Goal: Information Seeking & Learning: Check status

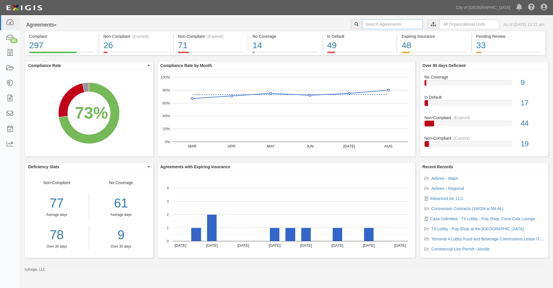
click at [362, 25] on input "text" at bounding box center [392, 24] width 61 height 10
type input "casa"
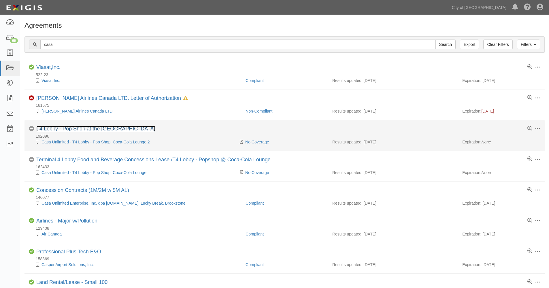
click at [70, 127] on link "T4 Lobby - Pop Shop at the [GEOGRAPHIC_DATA]" at bounding box center [95, 129] width 119 height 6
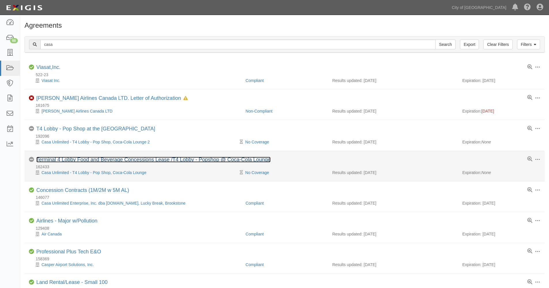
click at [69, 160] on link "Terminal 4 Lobby Food and Beverage Concessions Lease /T4 Lobby - Popshop @ Coca…" at bounding box center [153, 160] width 234 height 6
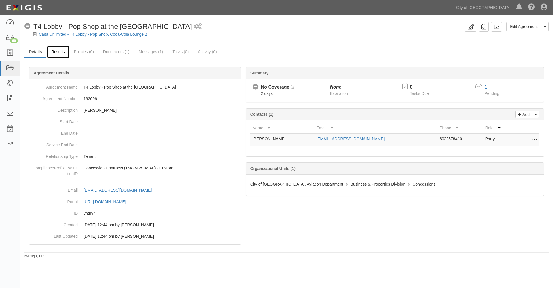
click at [59, 53] on link "Results" at bounding box center [58, 52] width 22 height 12
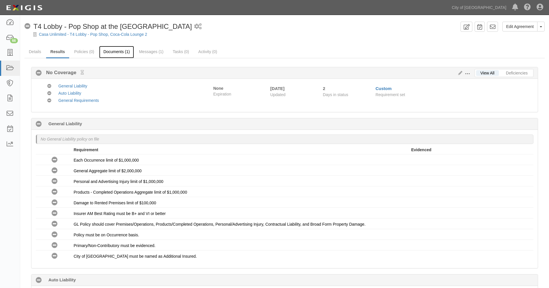
click at [114, 51] on link "Documents (1)" at bounding box center [116, 52] width 35 height 12
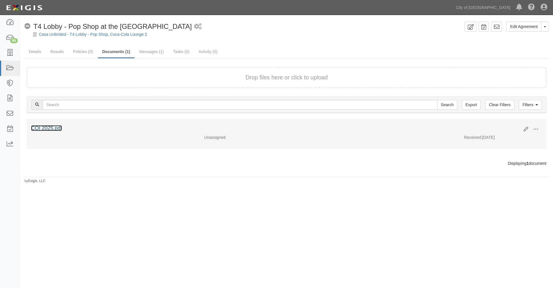
click at [48, 125] on link "COI 2025.pdf" at bounding box center [46, 128] width 31 height 6
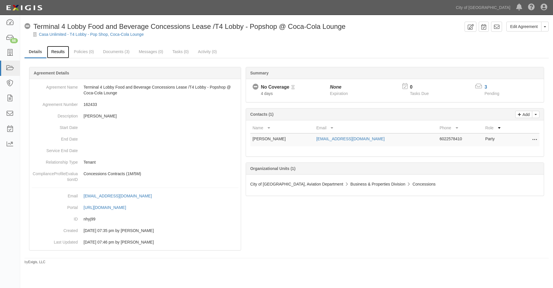
click at [57, 52] on link "Results" at bounding box center [58, 52] width 22 height 12
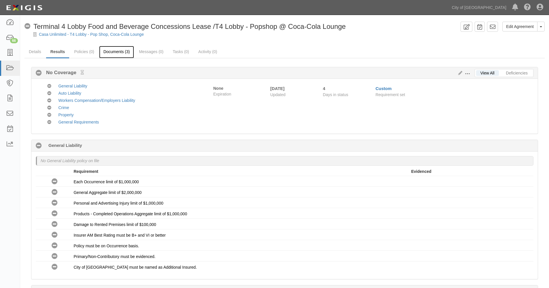
click at [118, 51] on link "Documents (3)" at bounding box center [116, 52] width 35 height 12
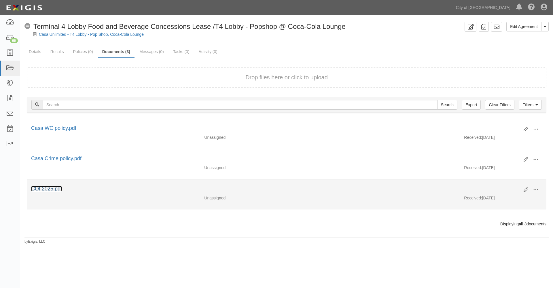
click at [50, 190] on link "COI 2025.pdf" at bounding box center [46, 189] width 31 height 6
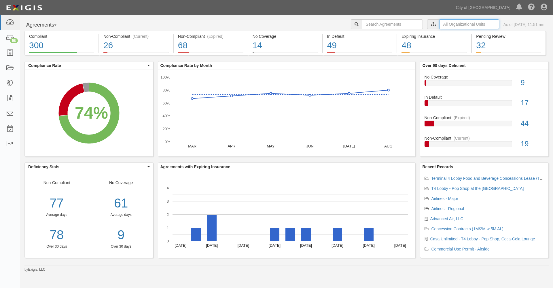
click at [440, 25] on input "text" at bounding box center [470, 24] width 60 height 10
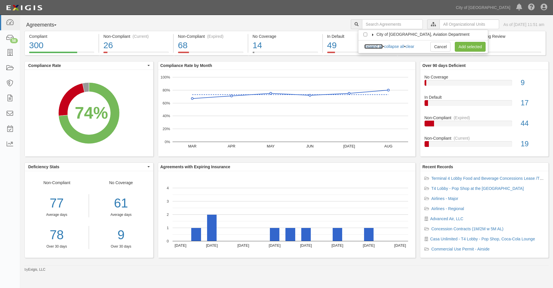
click at [374, 46] on link "expand all" at bounding box center [374, 46] width 18 height 5
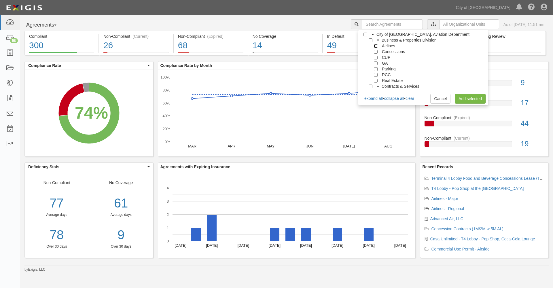
click at [375, 45] on input "Airlines" at bounding box center [376, 46] width 4 height 4
checkbox input "true"
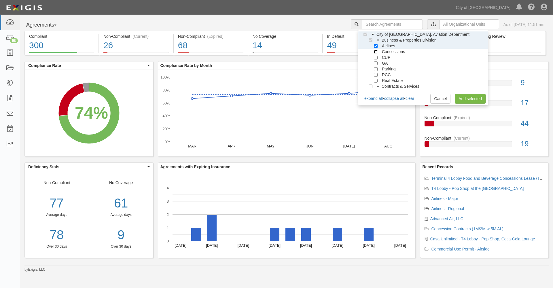
click at [376, 51] on input "Concessions" at bounding box center [376, 52] width 4 height 4
checkbox input "true"
click at [376, 57] on input "CUP" at bounding box center [376, 58] width 4 height 4
checkbox input "true"
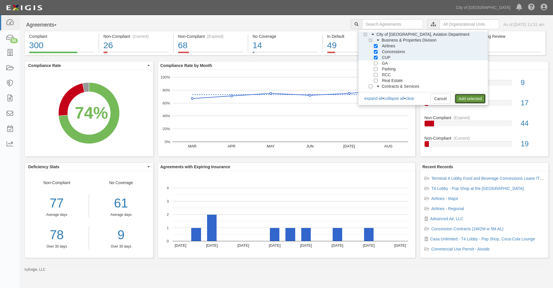
click at [464, 97] on link "Add selected" at bounding box center [470, 99] width 31 height 10
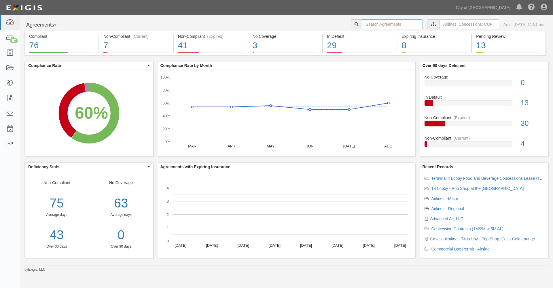
click at [362, 23] on input "text" at bounding box center [392, 24] width 61 height 10
type input "[PERSON_NAME]"
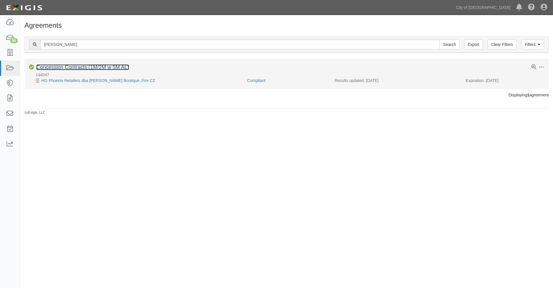
click at [77, 66] on link "Concession Contracts (1M/2M w 5M AL)" at bounding box center [82, 67] width 93 height 6
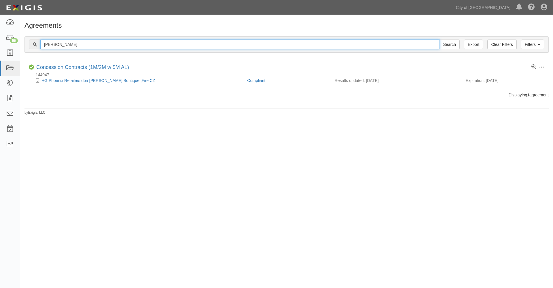
drag, startPoint x: 71, startPoint y: 44, endPoint x: 28, endPoint y: 36, distance: 43.9
click at [28, 36] on div "Filters Clear Filters Export hudson Search Filters Compliance Status Compliant …" at bounding box center [287, 44] width 525 height 16
type input "stellar"
click at [440, 39] on input "Search" at bounding box center [450, 44] width 20 height 10
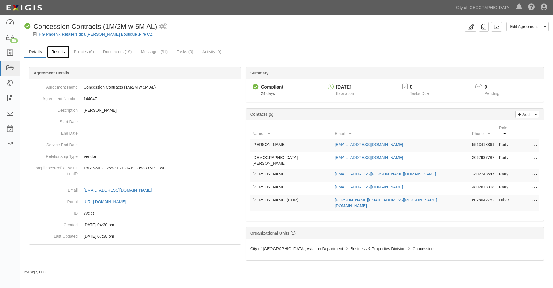
click at [60, 50] on link "Results" at bounding box center [58, 52] width 22 height 12
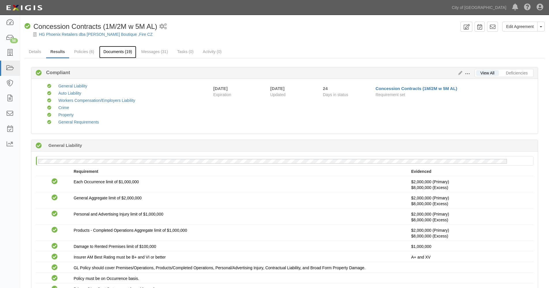
click at [120, 50] on link "Documents (19)" at bounding box center [117, 52] width 37 height 12
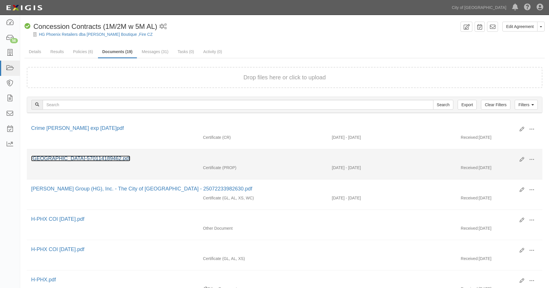
click at [87, 158] on link "[GEOGRAPHIC_DATA]-570114189462.pdf" at bounding box center [80, 158] width 99 height 6
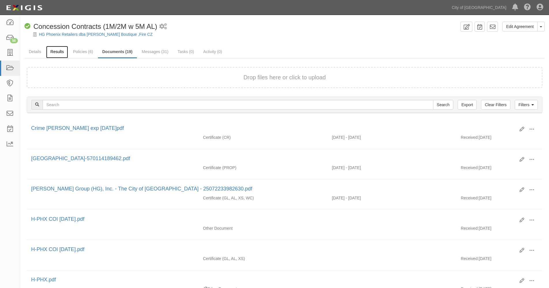
click at [58, 51] on link "Results" at bounding box center [57, 52] width 22 height 12
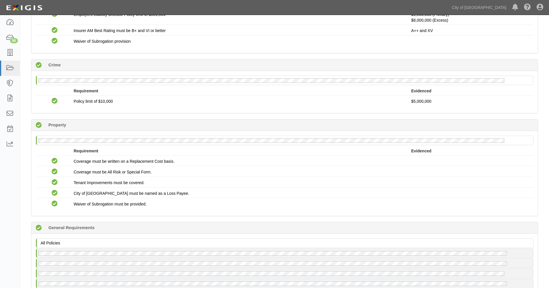
scroll to position [577, 0]
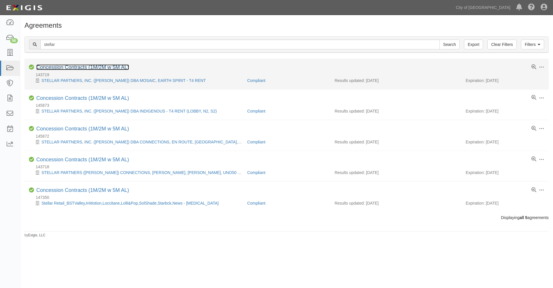
click at [82, 67] on link "Concession Contracts (1M/2M w 5M AL)" at bounding box center [82, 67] width 93 height 6
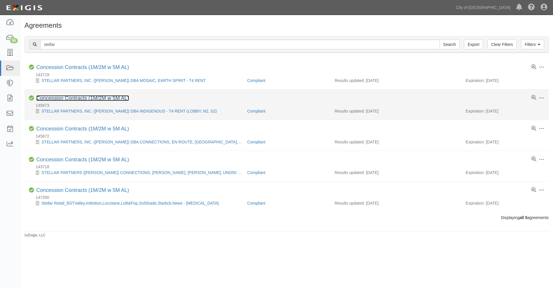
click at [86, 97] on link "Concession Contracts (1M/2M w 5M AL)" at bounding box center [82, 98] width 93 height 6
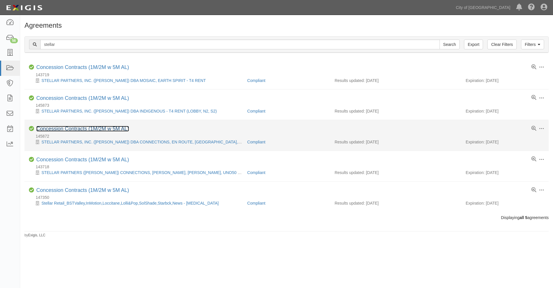
click at [64, 129] on link "Concession Contracts (1M/2M w 5M AL)" at bounding box center [82, 129] width 93 height 6
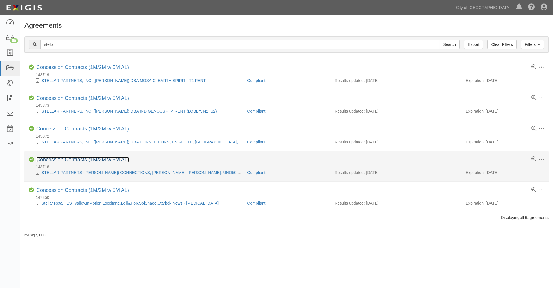
click at [74, 160] on link "Concession Contracts (1M/2M w 5M AL)" at bounding box center [82, 160] width 93 height 6
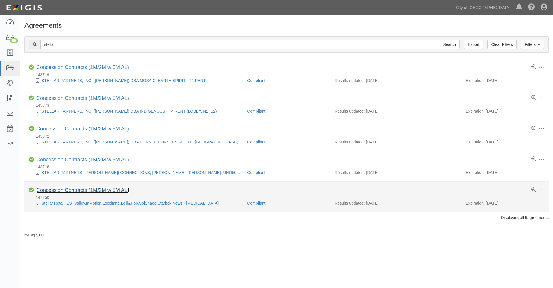
click at [75, 189] on link "Concession Contracts (1M/2M w 5M AL)" at bounding box center [82, 190] width 93 height 6
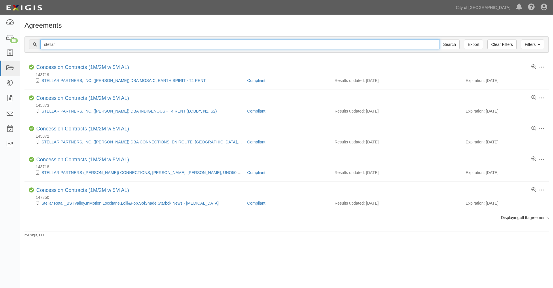
click at [75, 44] on input "stellar" at bounding box center [240, 44] width 400 height 10
type input "s"
type input "hudson"
click at [440, 39] on input "Search" at bounding box center [450, 44] width 20 height 10
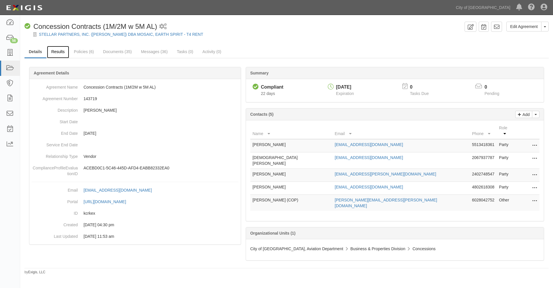
click at [60, 52] on link "Results" at bounding box center [58, 52] width 22 height 12
click at [58, 51] on link "Results" at bounding box center [58, 52] width 22 height 12
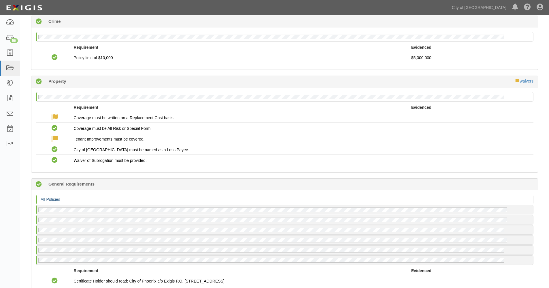
scroll to position [578, 0]
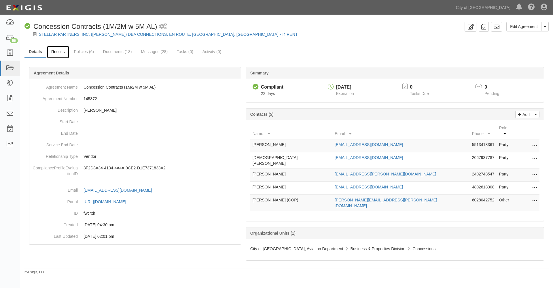
click at [59, 51] on link "Results" at bounding box center [58, 52] width 22 height 12
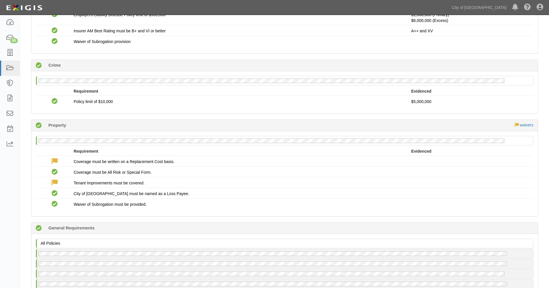
scroll to position [481, 0]
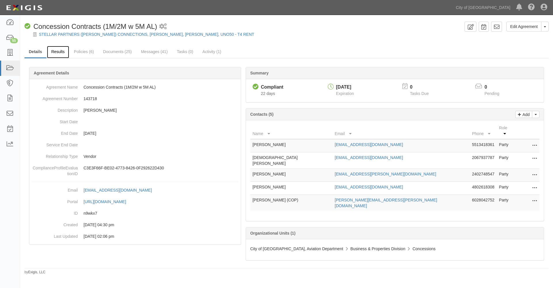
click at [61, 50] on link "Results" at bounding box center [58, 52] width 22 height 12
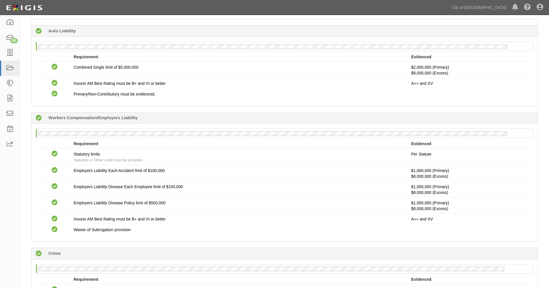
scroll to position [578, 0]
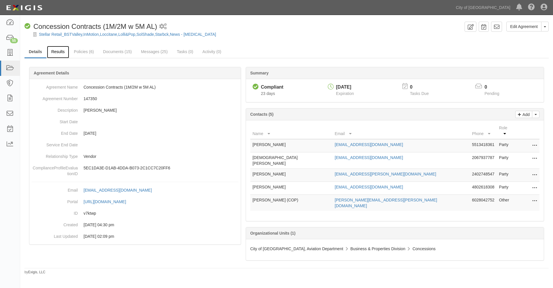
click at [55, 50] on link "Results" at bounding box center [58, 52] width 22 height 12
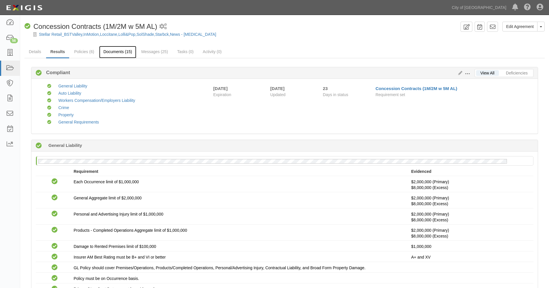
click at [123, 50] on link "Documents (15)" at bounding box center [117, 52] width 37 height 12
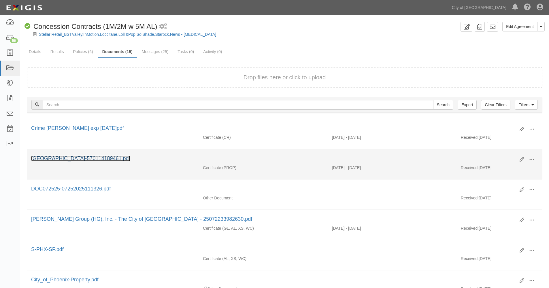
click at [76, 157] on link "[GEOGRAPHIC_DATA]-570114189461.pdf" at bounding box center [80, 158] width 99 height 6
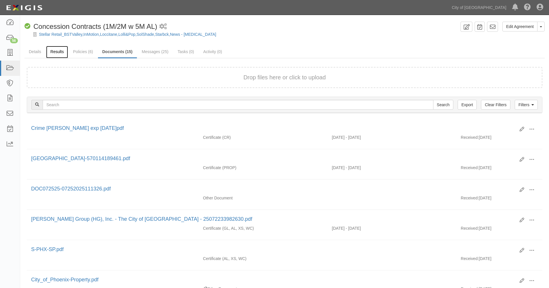
click at [59, 51] on link "Results" at bounding box center [57, 52] width 22 height 12
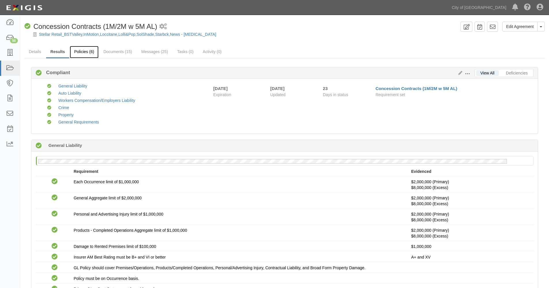
click at [86, 49] on link "Policies (6)" at bounding box center [84, 52] width 29 height 12
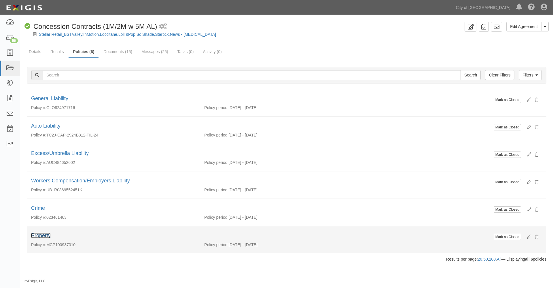
click at [42, 236] on link "Property" at bounding box center [41, 235] width 20 height 6
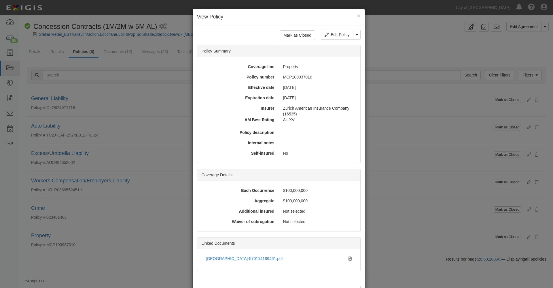
scroll to position [21, 0]
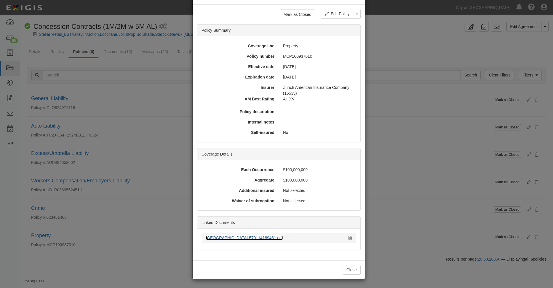
click at [244, 238] on link "[GEOGRAPHIC_DATA]-570114189461.pdf" at bounding box center [244, 237] width 77 height 5
click at [347, 268] on button "Close" at bounding box center [352, 270] width 18 height 10
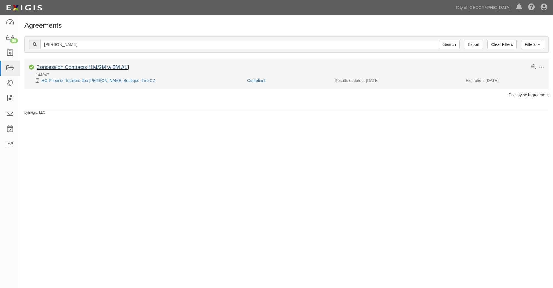
click at [91, 67] on link "Concession Contracts (1M/2M w 5M AL)" at bounding box center [82, 67] width 93 height 6
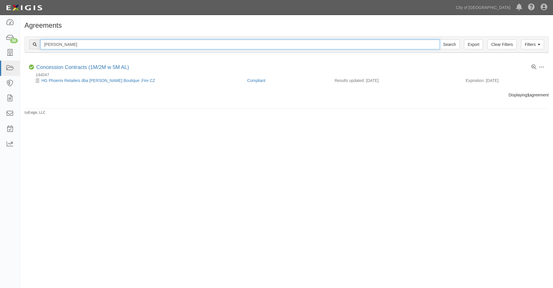
drag, startPoint x: 72, startPoint y: 47, endPoint x: 31, endPoint y: 37, distance: 42.0
click at [31, 37] on div "Filters Clear Filters Export hudson Search Filters" at bounding box center [287, 45] width 524 height 16
type input "stellsr"
click at [440, 39] on input "Search" at bounding box center [450, 44] width 20 height 10
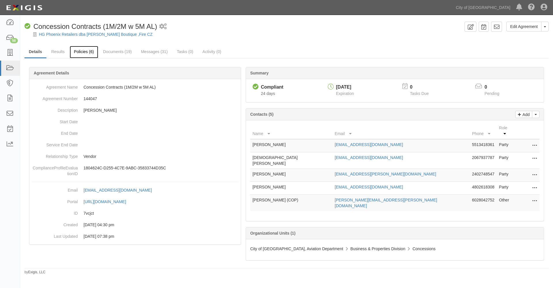
click at [82, 53] on link "Policies (6)" at bounding box center [84, 52] width 29 height 12
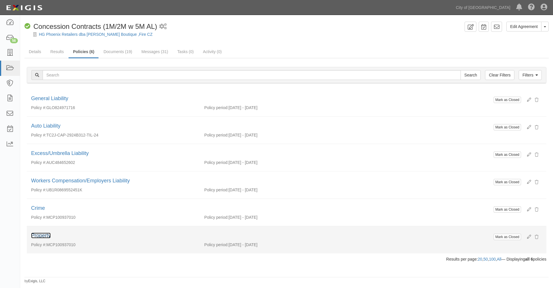
click at [43, 235] on link "Property" at bounding box center [41, 235] width 20 height 6
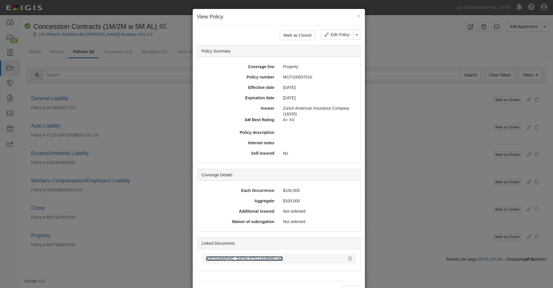
click at [244, 259] on link "[GEOGRAPHIC_DATA]-570114189462.pdf" at bounding box center [244, 258] width 77 height 5
click at [357, 16] on button "×" at bounding box center [358, 16] width 3 height 6
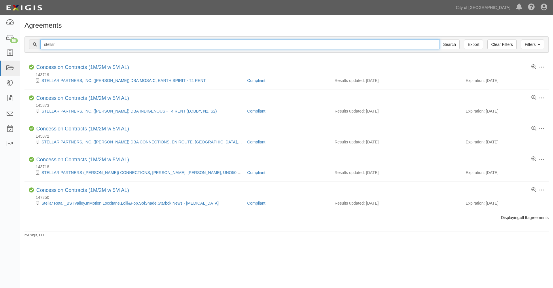
click at [71, 44] on input "stellsr" at bounding box center [240, 44] width 400 height 10
type input "stellar"
click at [440, 39] on input "Search" at bounding box center [450, 44] width 20 height 10
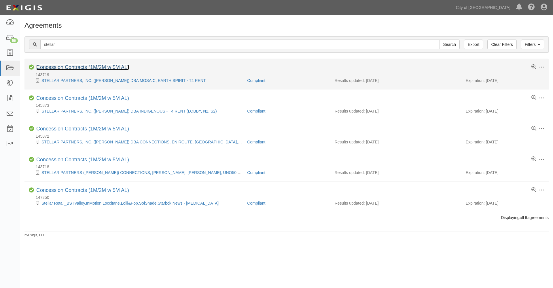
click at [68, 68] on link "Concession Contracts (1M/2M w 5M AL)" at bounding box center [82, 67] width 93 height 6
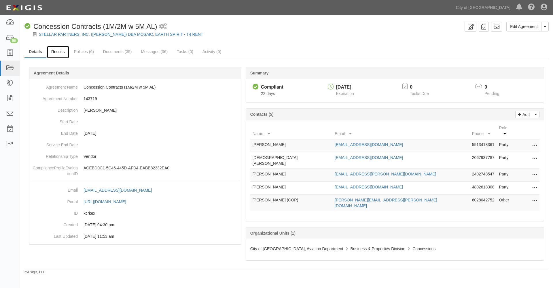
click at [59, 51] on link "Results" at bounding box center [58, 52] width 22 height 12
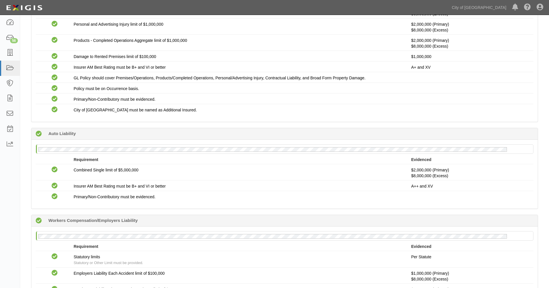
scroll to position [578, 0]
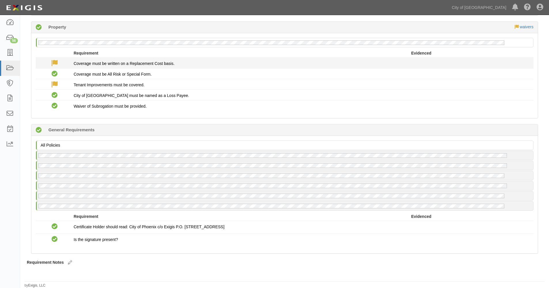
click at [56, 62] on icon at bounding box center [55, 63] width 6 height 6
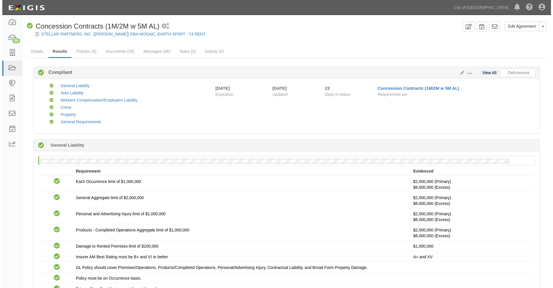
scroll to position [0, 0]
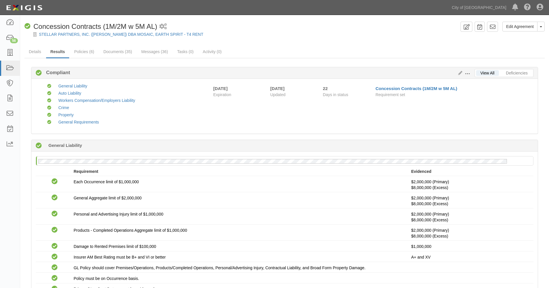
click at [467, 72] on span at bounding box center [467, 73] width 5 height 5
click at [481, 73] on link "Edit Requirements" at bounding box center [494, 72] width 46 height 10
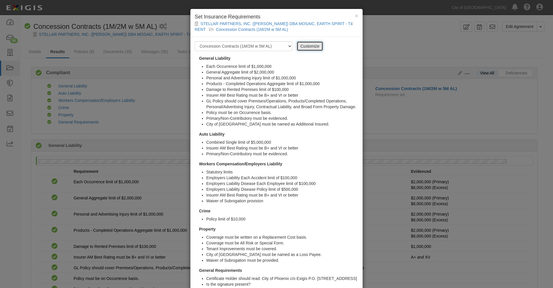
click at [304, 46] on link "Customize" at bounding box center [310, 46] width 27 height 10
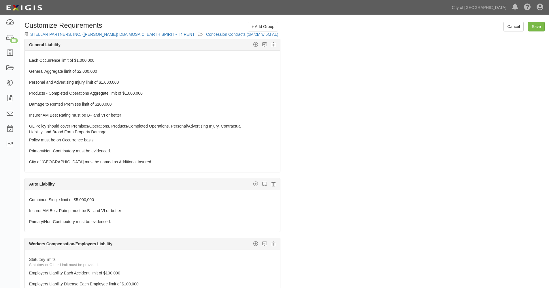
click at [373, 118] on div "The requirements in red require changes in order to save. General Liability Add…" at bounding box center [284, 180] width 529 height 282
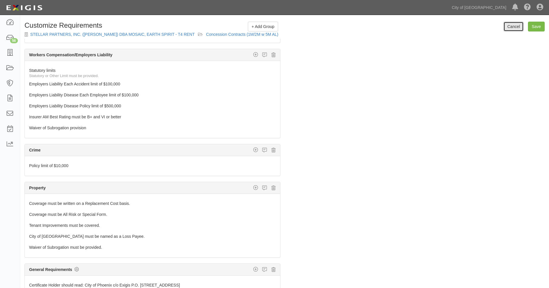
click at [516, 27] on link "Cancel" at bounding box center [514, 27] width 20 height 10
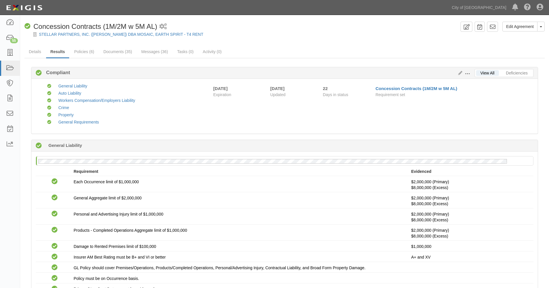
click at [468, 73] on span at bounding box center [467, 73] width 5 height 5
click at [484, 72] on link "Edit Requirements" at bounding box center [494, 72] width 46 height 10
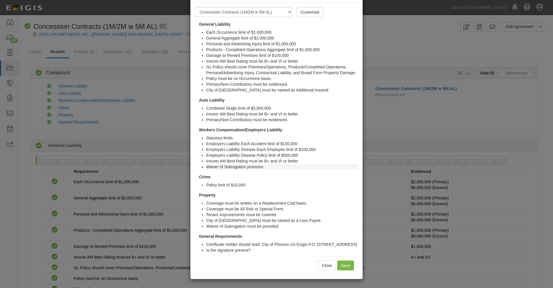
scroll to position [40, 0]
click at [310, 7] on link "Customize" at bounding box center [310, 12] width 27 height 10
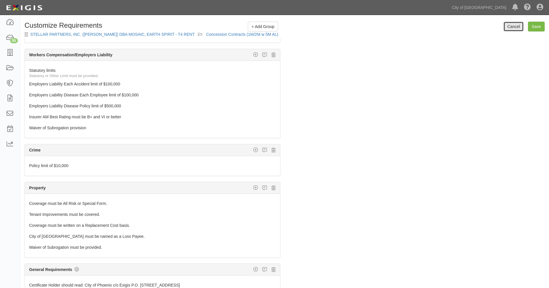
click at [511, 28] on link "Cancel" at bounding box center [514, 27] width 20 height 10
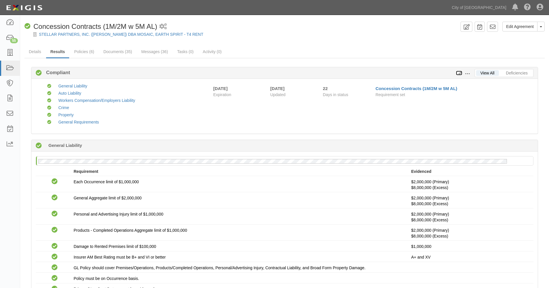
click at [459, 73] on icon at bounding box center [459, 73] width 6 height 4
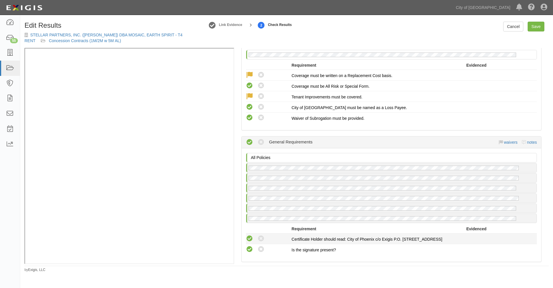
scroll to position [589, 0]
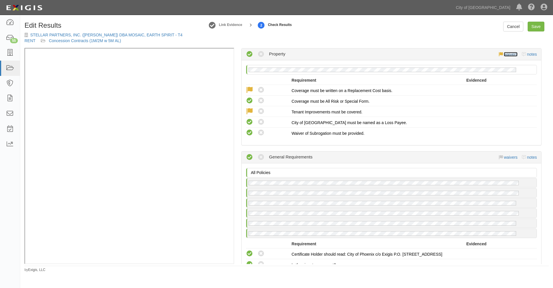
drag, startPoint x: 250, startPoint y: 88, endPoint x: 504, endPoint y: 56, distance: 255.4
click at [504, 56] on link "waivers" at bounding box center [511, 54] width 14 height 5
click at [505, 55] on div "waivers notes" at bounding box center [518, 54] width 38 height 6
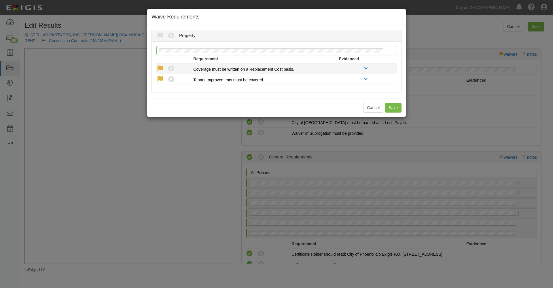
click at [172, 69] on icon at bounding box center [171, 68] width 7 height 7
radio input "true"
click at [170, 78] on icon at bounding box center [171, 79] width 7 height 7
radio input "true"
click at [393, 106] on button "Save" at bounding box center [393, 108] width 17 height 10
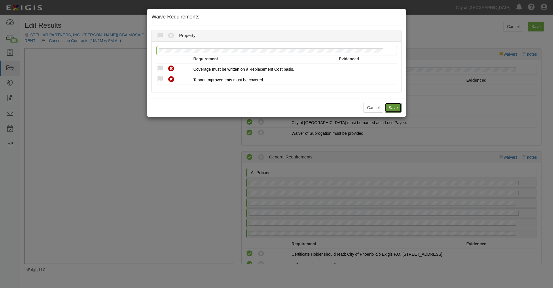
radio input "true"
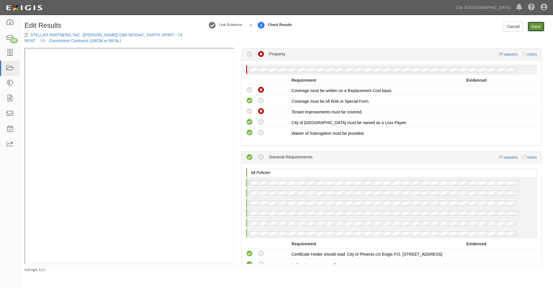
click at [537, 26] on link "Save" at bounding box center [536, 27] width 17 height 10
radio input "true"
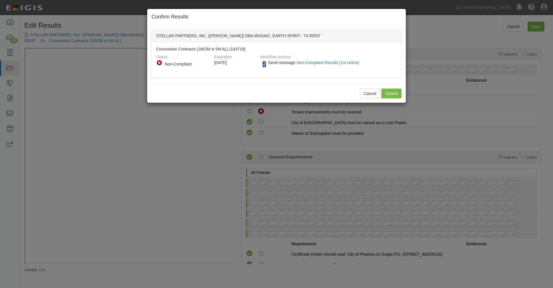
click at [264, 64] on input "Send message: Non-Compliant Results (1st notice)" at bounding box center [265, 64] width 4 height 7
checkbox input "false"
click at [389, 93] on input "Submit" at bounding box center [392, 93] width 20 height 10
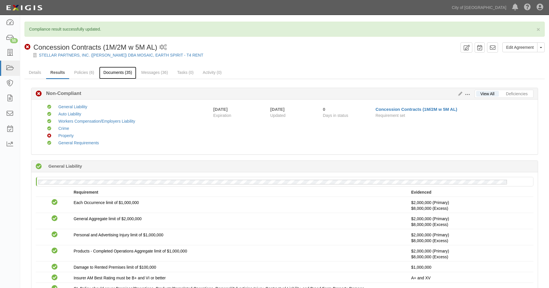
click at [117, 74] on link "Documents (35)" at bounding box center [117, 73] width 37 height 12
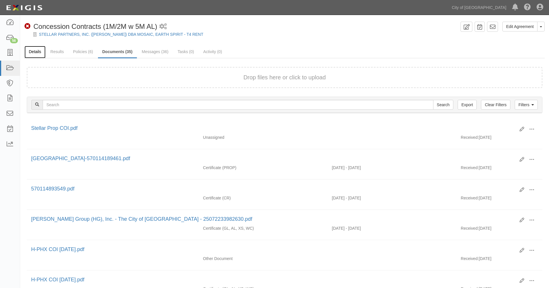
click at [40, 49] on link "Details" at bounding box center [35, 52] width 21 height 12
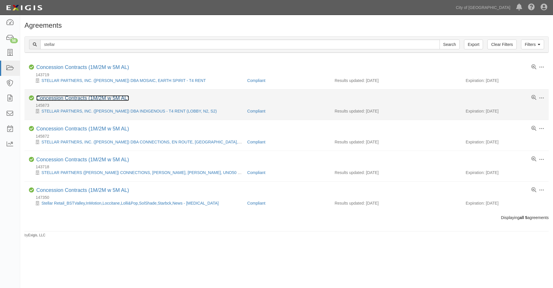
click at [48, 97] on link "Concession Contracts (1M/2M w 5M AL)" at bounding box center [82, 98] width 93 height 6
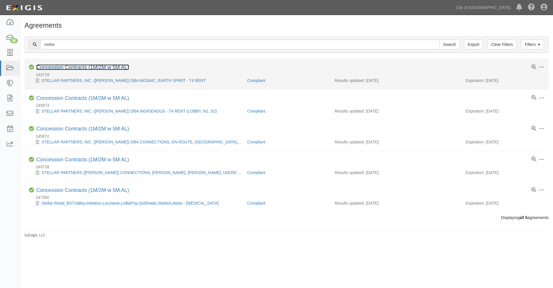
click at [58, 67] on link "Concession Contracts (1M/2M w 5M AL)" at bounding box center [82, 67] width 93 height 6
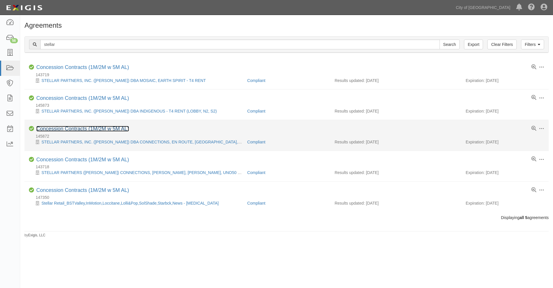
click at [59, 128] on link "Concession Contracts (1M/2M w 5M AL)" at bounding box center [82, 129] width 93 height 6
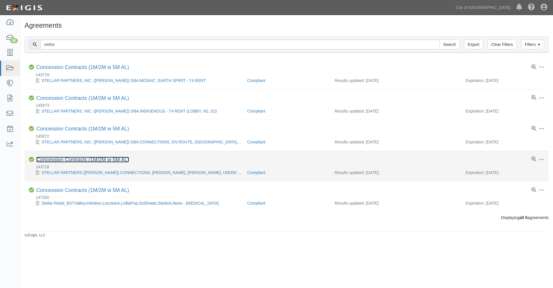
click at [60, 159] on link "Concession Contracts (1M/2M w 5M AL)" at bounding box center [82, 160] width 93 height 6
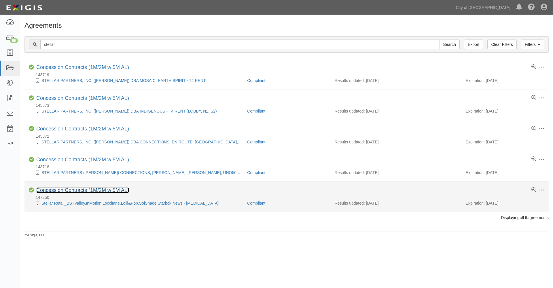
click at [75, 189] on link "Concession Contracts (1M/2M w 5M AL)" at bounding box center [82, 190] width 93 height 6
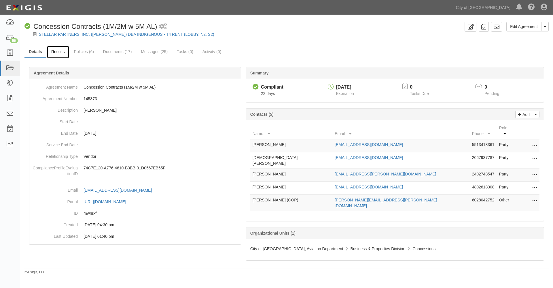
click at [55, 50] on link "Results" at bounding box center [58, 52] width 22 height 12
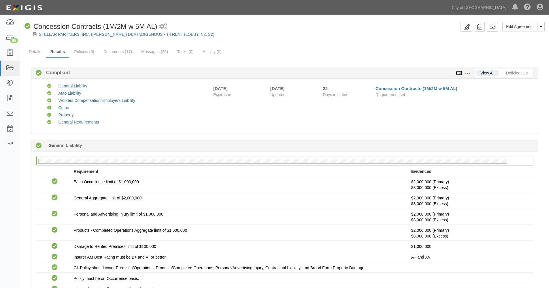
click at [459, 73] on icon at bounding box center [459, 73] width 6 height 4
click at [113, 51] on link "Documents (17)" at bounding box center [117, 52] width 37 height 12
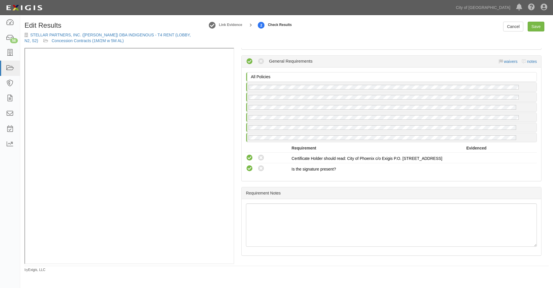
scroll to position [589, 0]
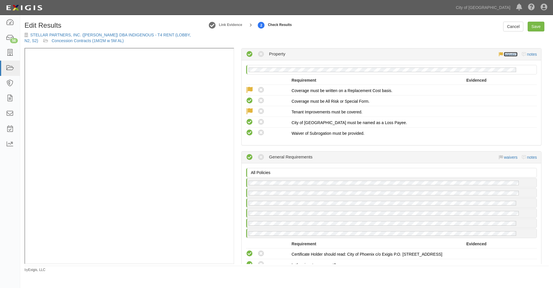
click at [507, 54] on link "waivers" at bounding box center [511, 54] width 14 height 5
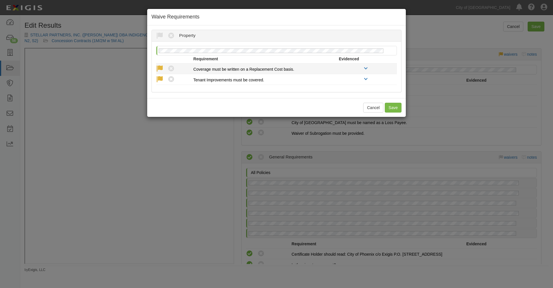
click at [173, 67] on icon at bounding box center [171, 68] width 7 height 7
radio input "true"
click icon
radio input "true"
click button "Save"
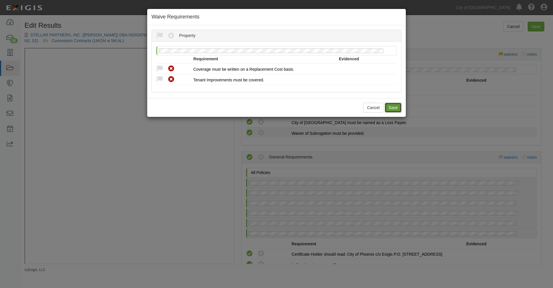
radio input "true"
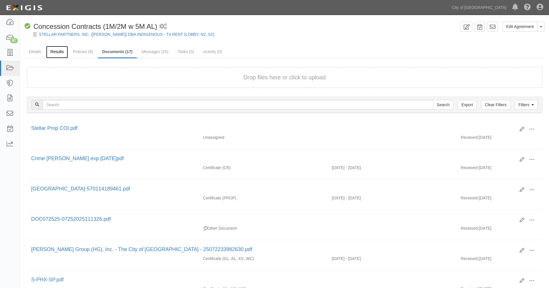
click at [56, 51] on link "Results" at bounding box center [57, 52] width 22 height 12
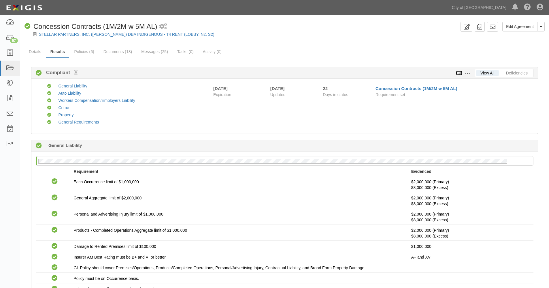
click at [459, 73] on icon at bounding box center [459, 73] width 6 height 4
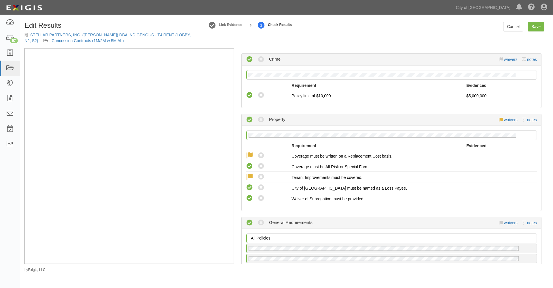
scroll to position [492, 0]
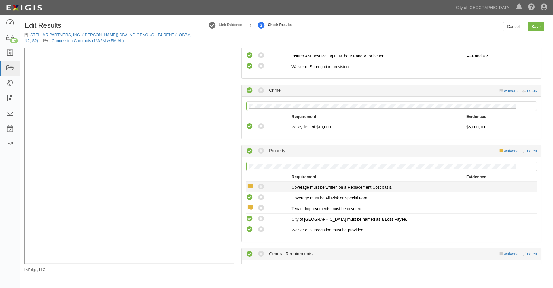
click at [262, 185] on icon at bounding box center [261, 186] width 7 height 7
click at [261, 185] on icon at bounding box center [261, 186] width 7 height 7
click at [504, 150] on link "waivers" at bounding box center [511, 150] width 14 height 5
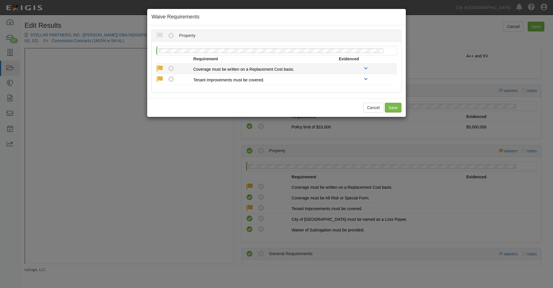
click at [171, 67] on icon at bounding box center [171, 68] width 7 height 7
radio input "true"
click at [172, 79] on icon at bounding box center [171, 79] width 7 height 7
radio input "true"
click at [393, 106] on button "Save" at bounding box center [393, 108] width 17 height 10
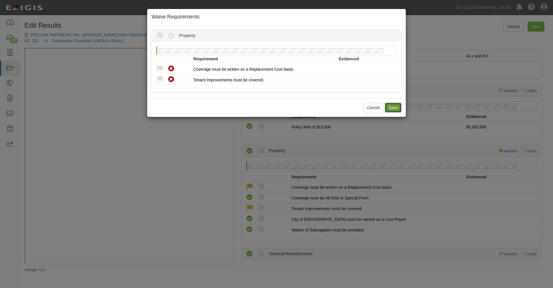
radio input "true"
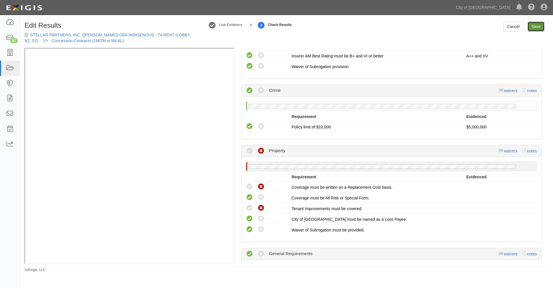
click at [536, 25] on link "Save" at bounding box center [536, 27] width 17 height 10
radio input "true"
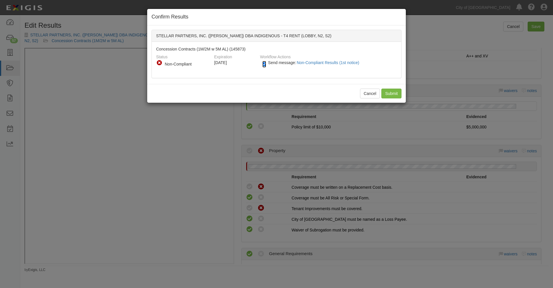
click at [264, 63] on input "Send message: Non-Compliant Results (1st notice)" at bounding box center [265, 64] width 4 height 7
checkbox input "false"
click at [387, 92] on input "Submit" at bounding box center [392, 93] width 20 height 10
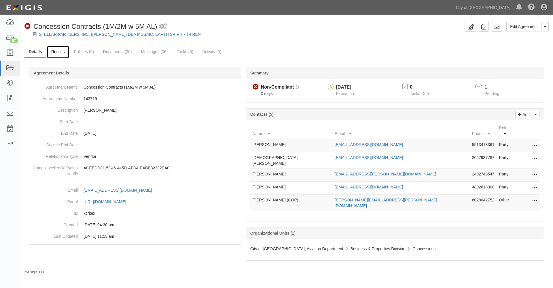
click at [59, 51] on link "Results" at bounding box center [58, 52] width 22 height 12
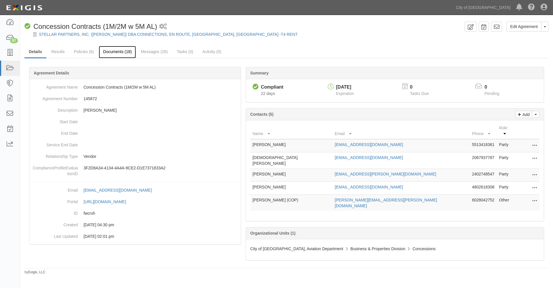
click at [117, 52] on link "Documents (18)" at bounding box center [117, 52] width 37 height 12
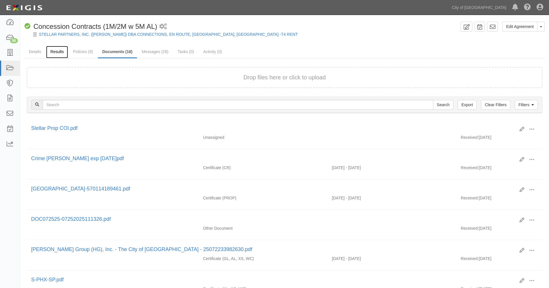
click at [58, 51] on link "Results" at bounding box center [57, 52] width 22 height 12
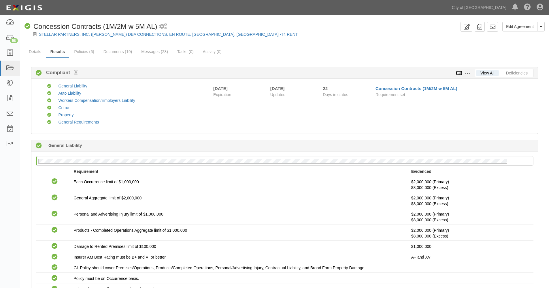
click at [460, 73] on icon at bounding box center [459, 73] width 6 height 4
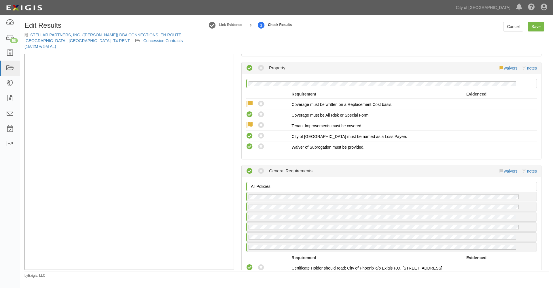
scroll to position [577, 0]
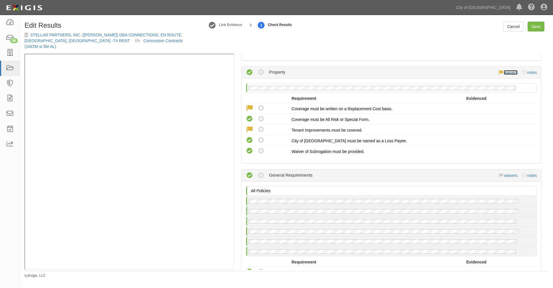
click at [511, 70] on link "waivers" at bounding box center [511, 72] width 14 height 5
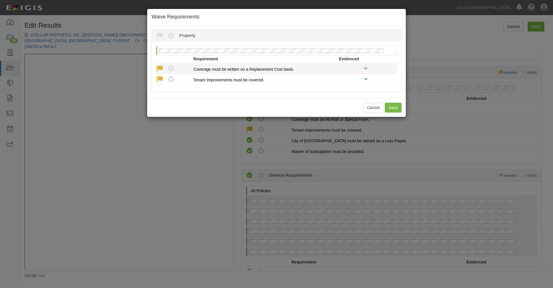
click at [171, 68] on icon at bounding box center [171, 68] width 7 height 7
radio input "true"
click at [171, 78] on icon at bounding box center [171, 79] width 7 height 7
radio input "true"
click at [392, 107] on button "Save" at bounding box center [393, 108] width 17 height 10
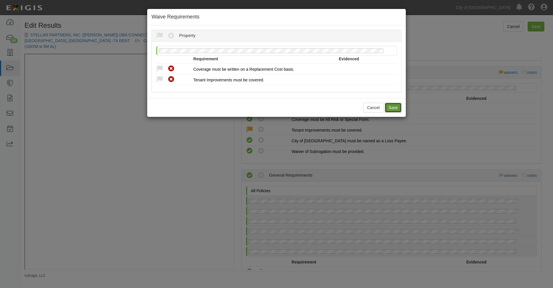
radio input "true"
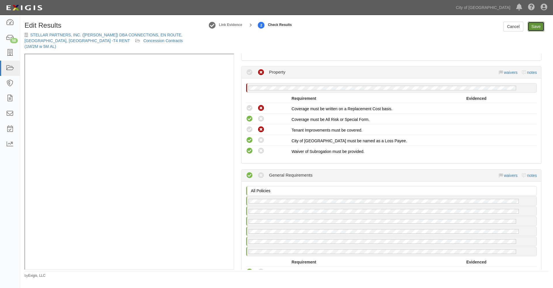
click at [538, 26] on link "Save" at bounding box center [536, 27] width 17 height 10
radio input "true"
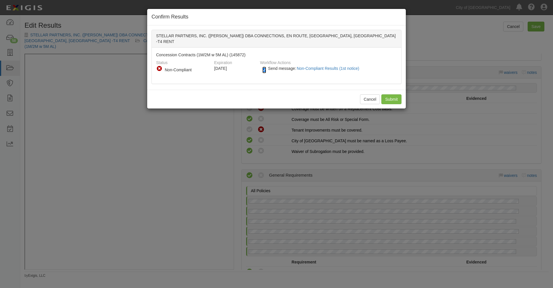
click at [265, 67] on input "Send message: Non-Compliant Results (1st notice)" at bounding box center [265, 70] width 4 height 7
checkbox input "false"
click at [392, 94] on input "Submit" at bounding box center [392, 99] width 20 height 10
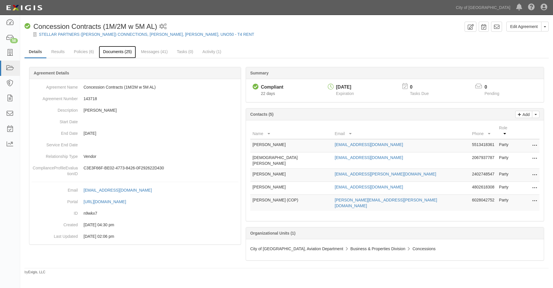
click at [117, 50] on link "Documents (25)" at bounding box center [117, 52] width 37 height 12
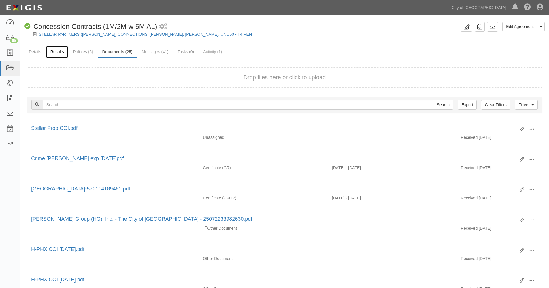
click at [57, 50] on link "Results" at bounding box center [57, 52] width 22 height 12
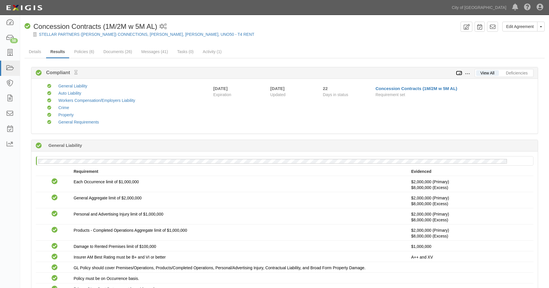
click at [461, 72] on icon at bounding box center [459, 73] width 6 height 4
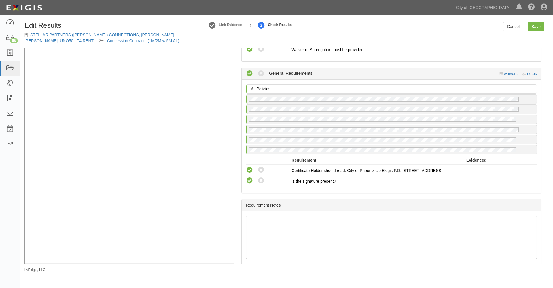
scroll to position [577, 0]
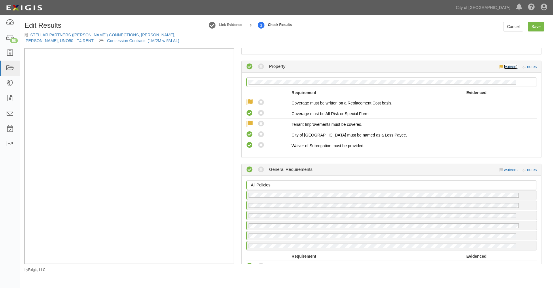
click at [504, 66] on link "waivers" at bounding box center [511, 66] width 14 height 5
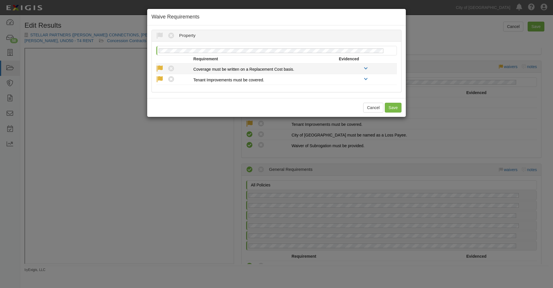
click at [173, 67] on icon at bounding box center [171, 68] width 7 height 7
radio input "true"
click at [172, 81] on icon at bounding box center [171, 79] width 7 height 7
radio input "true"
click at [393, 105] on button "Save" at bounding box center [393, 108] width 17 height 10
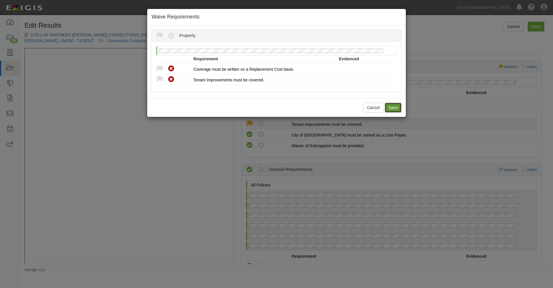
radio input "true"
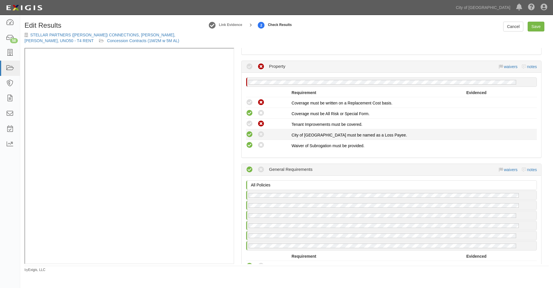
scroll to position [481, 0]
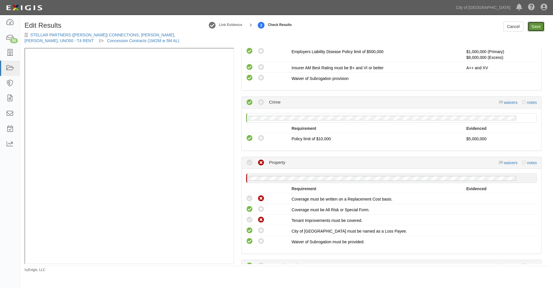
click at [540, 26] on link "Save" at bounding box center [536, 27] width 17 height 10
radio input "true"
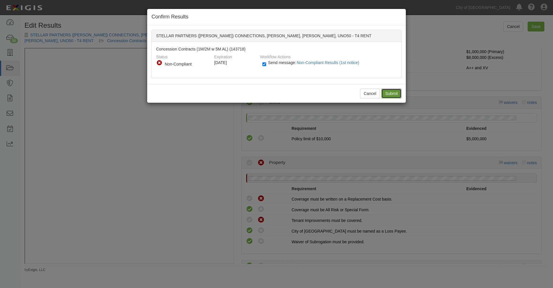
click at [391, 93] on input "Submit" at bounding box center [392, 93] width 20 height 10
click at [265, 65] on input "Send message: Non-Compliant Results (1st notice)" at bounding box center [265, 64] width 4 height 7
checkbox input "false"
click at [394, 91] on div "Cancel Submit" at bounding box center [276, 93] width 259 height 19
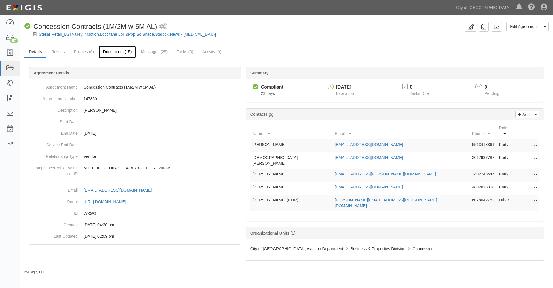
click at [116, 52] on link "Documents (15)" at bounding box center [117, 52] width 37 height 12
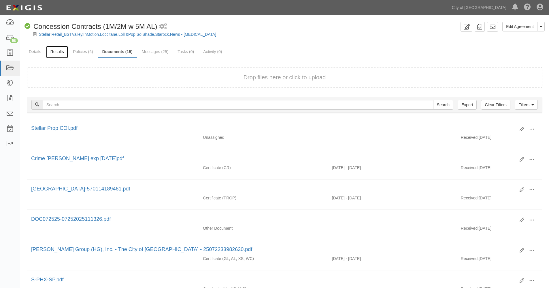
click at [57, 50] on link "Results" at bounding box center [57, 52] width 22 height 12
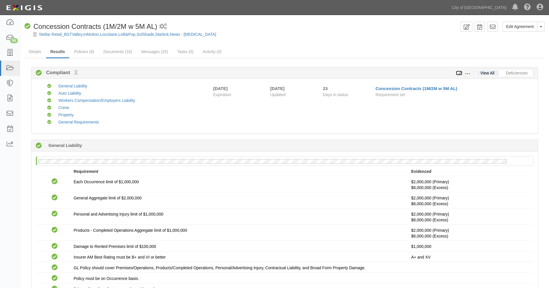
click at [461, 73] on icon at bounding box center [459, 73] width 6 height 4
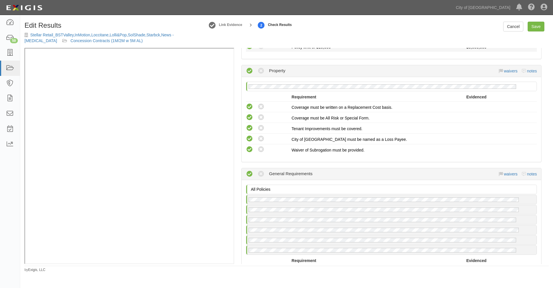
scroll to position [577, 0]
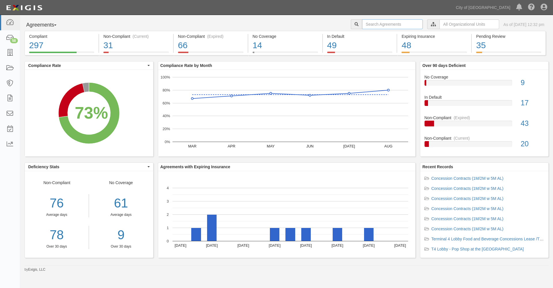
click at [370, 24] on input "text" at bounding box center [392, 24] width 61 height 10
type input "craig"
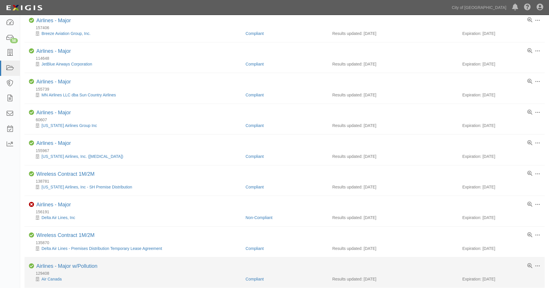
scroll to position [432, 0]
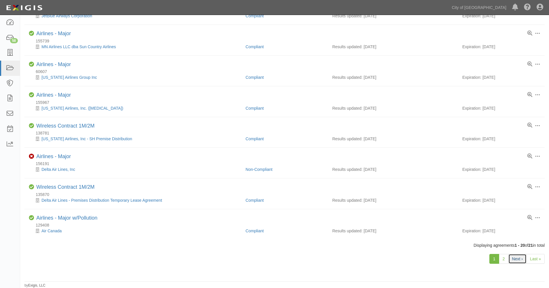
click at [516, 257] on link "Next ›" at bounding box center [517, 259] width 18 height 10
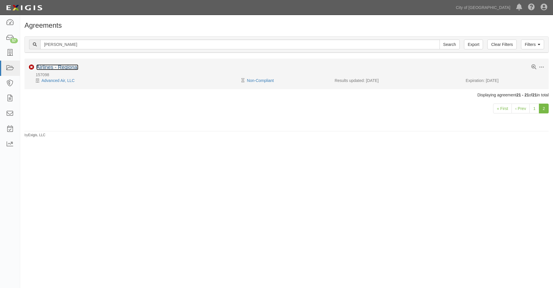
click at [46, 67] on link "Airlines - Regional" at bounding box center [57, 67] width 42 height 6
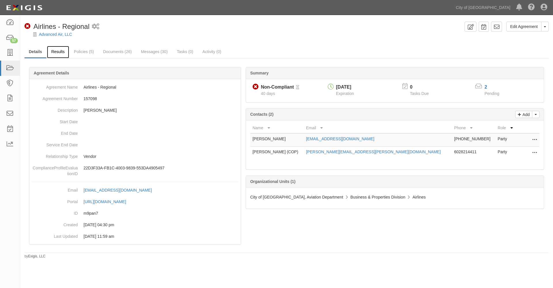
click at [58, 51] on link "Results" at bounding box center [58, 52] width 22 height 12
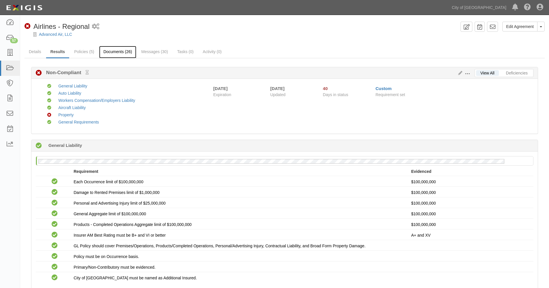
click at [110, 50] on link "Documents (26)" at bounding box center [117, 52] width 37 height 12
click at [37, 51] on link "Details" at bounding box center [35, 52] width 21 height 12
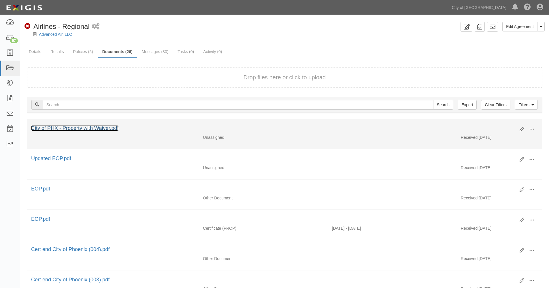
click at [93, 129] on link "City of PHX - Property with Waiver.pdf" at bounding box center [74, 128] width 87 height 6
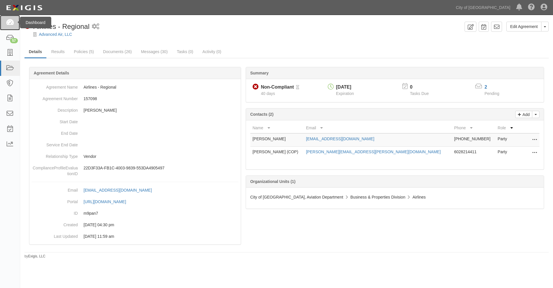
click at [10, 22] on icon at bounding box center [10, 22] width 8 height 7
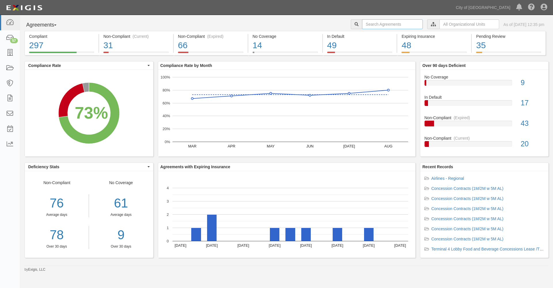
click at [362, 22] on input "text" at bounding box center [392, 24] width 61 height 10
type input "advanced"
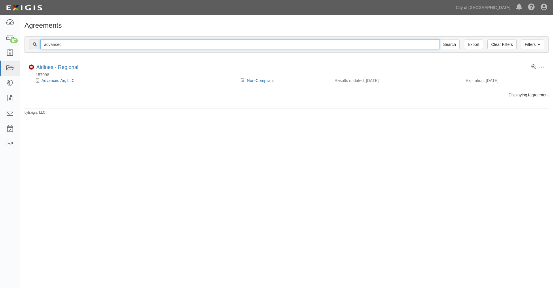
click at [79, 44] on input "advanced" at bounding box center [240, 44] width 400 height 10
drag, startPoint x: 79, startPoint y: 44, endPoint x: 26, endPoint y: 44, distance: 53.3
click at [26, 44] on div "Filters Clear Filters Export advanced Search Filters" at bounding box center [287, 45] width 524 height 16
type input "cavu"
click at [440, 39] on input "Search" at bounding box center [450, 44] width 20 height 10
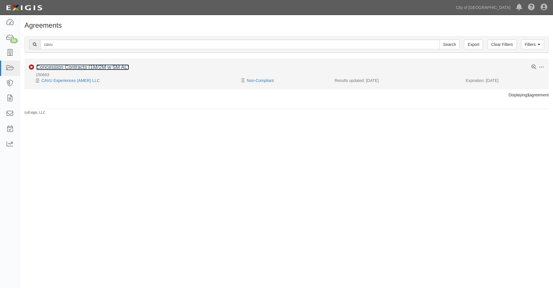
click at [68, 66] on link "Concession Contracts (1M/2M w 5M AL)" at bounding box center [82, 67] width 93 height 6
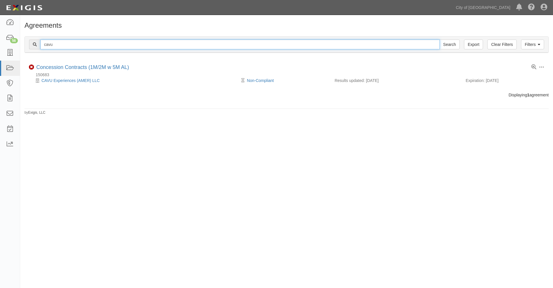
drag, startPoint x: 62, startPoint y: 43, endPoint x: 31, endPoint y: 43, distance: 30.8
click at [32, 43] on div "cavu Search" at bounding box center [244, 44] width 431 height 10
type input "carpe diem"
click at [440, 39] on input "Search" at bounding box center [450, 44] width 20 height 10
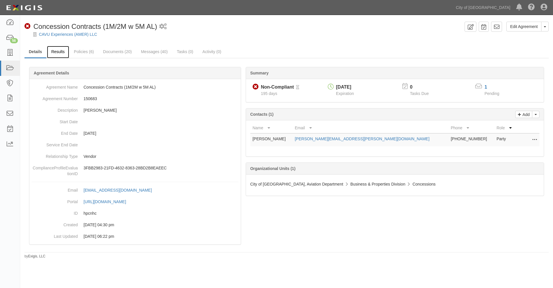
click at [61, 51] on link "Results" at bounding box center [58, 52] width 22 height 12
click at [57, 50] on link "Results" at bounding box center [58, 52] width 22 height 12
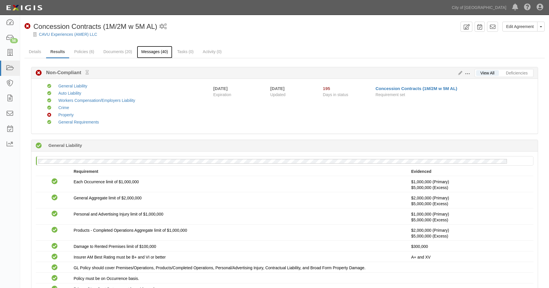
click at [154, 50] on link "Messages (40)" at bounding box center [154, 52] width 35 height 12
click at [68, 114] on link "Property" at bounding box center [65, 114] width 15 height 5
click at [35, 51] on link "Details" at bounding box center [35, 52] width 21 height 12
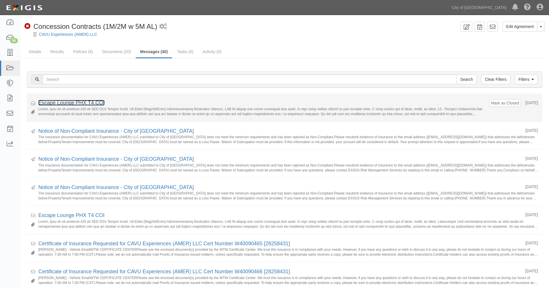
click at [88, 103] on link "Escape Lounge PHX T4 COI" at bounding box center [71, 103] width 66 height 6
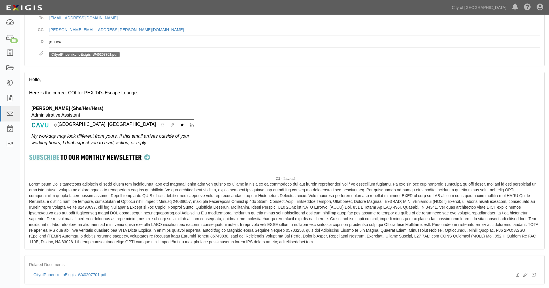
scroll to position [80, 0]
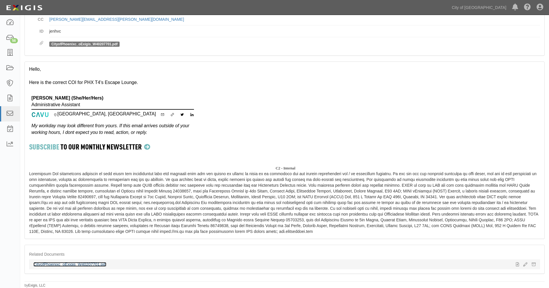
click at [89, 263] on link "CityofPhoenixc_oExigis_W40207701.pdf" at bounding box center [69, 264] width 73 height 5
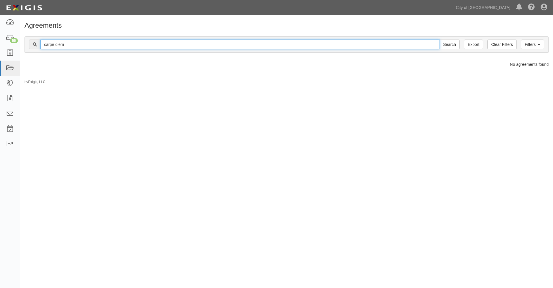
click at [58, 43] on input "carpe diem" at bounding box center [240, 44] width 400 height 10
click at [61, 43] on input "carpe diem" at bounding box center [240, 44] width 400 height 10
type input "carpe duce"
click at [440, 39] on input "Search" at bounding box center [450, 44] width 20 height 10
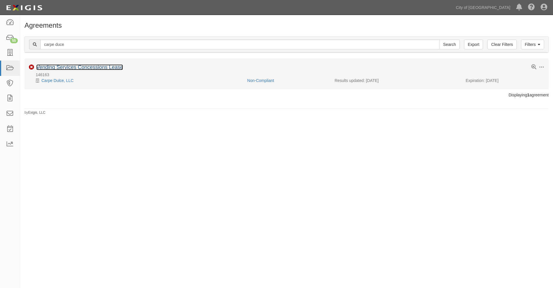
click at [70, 66] on link "Vending Services Concessions Lease" at bounding box center [79, 67] width 87 height 6
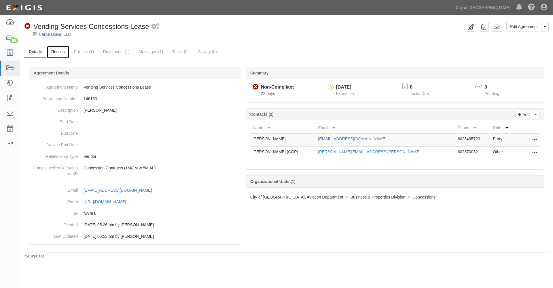
click at [60, 52] on link "Results" at bounding box center [58, 52] width 22 height 12
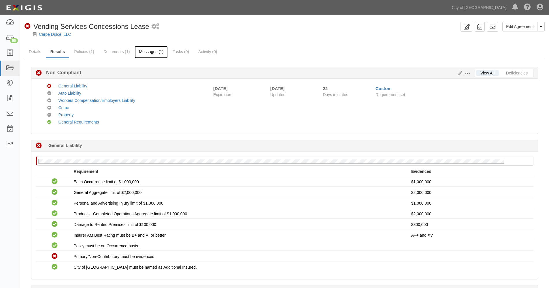
click at [152, 53] on link "Messages (1)" at bounding box center [151, 52] width 33 height 12
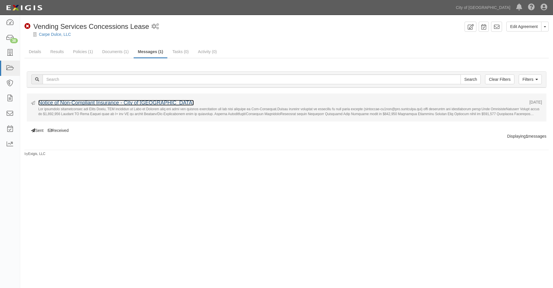
click at [94, 103] on link "Notice of Non-Compliant Insurance - City of Phoenix" at bounding box center [116, 103] width 156 height 6
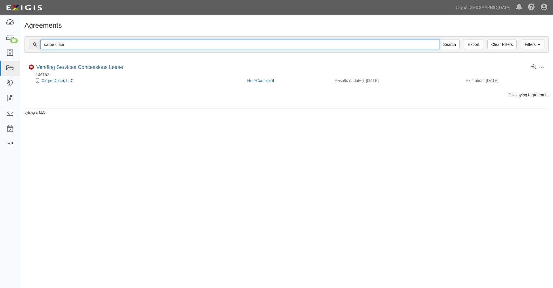
drag, startPoint x: 74, startPoint y: 44, endPoint x: 32, endPoint y: 42, distance: 42.1
click at [32, 42] on div "carpe duce Search" at bounding box center [244, 44] width 431 height 10
type input "frontier"
click at [440, 39] on input "Search" at bounding box center [450, 44] width 20 height 10
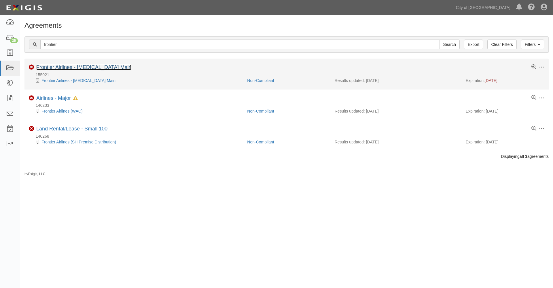
click at [60, 66] on link "Frontier Airlines - [MEDICAL_DATA] Main" at bounding box center [83, 67] width 95 height 6
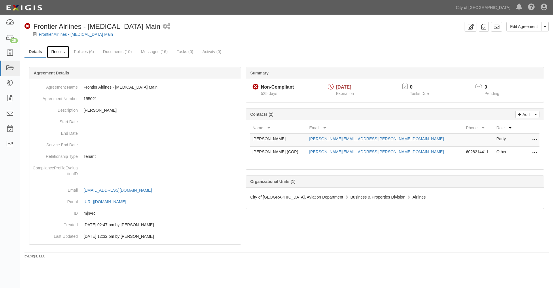
click at [55, 52] on link "Results" at bounding box center [58, 52] width 22 height 12
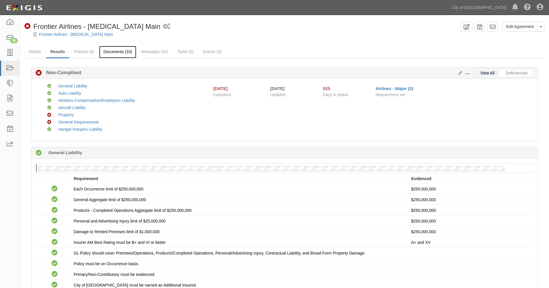
click at [114, 52] on link "Documents (10)" at bounding box center [117, 52] width 37 height 12
